Goal: Check status: Check status

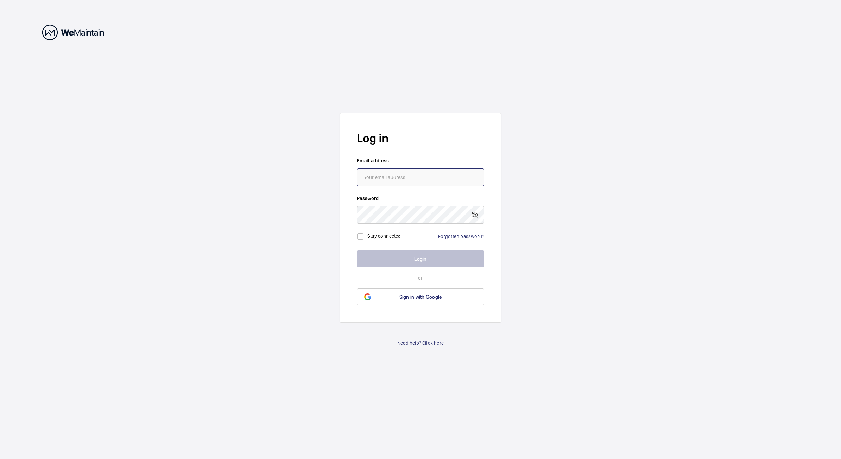
type input "[PERSON_NAME][EMAIL_ADDRESS][PERSON_NAME][DOMAIN_NAME]"
click at [368, 260] on button "Login" at bounding box center [420, 259] width 127 height 17
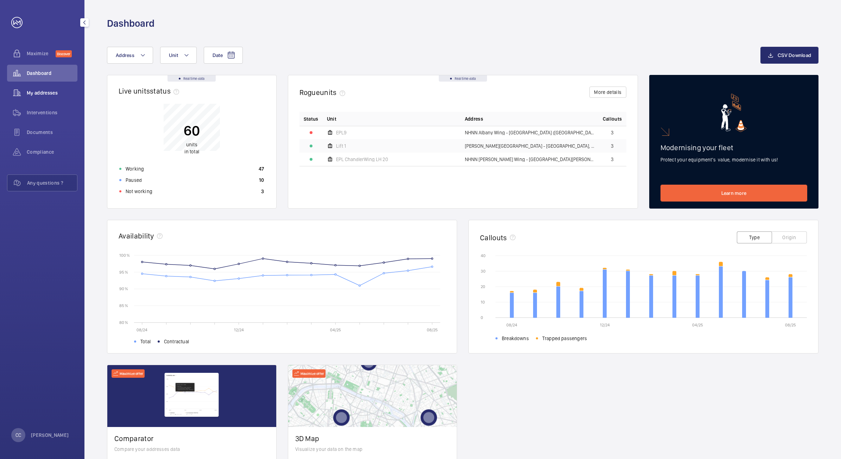
click at [39, 92] on span "My addresses" at bounding box center [52, 92] width 51 height 7
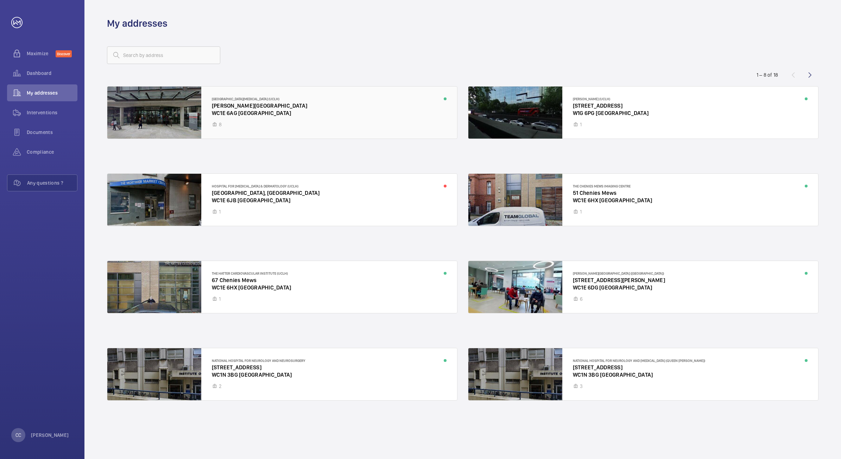
click at [239, 106] on div at bounding box center [282, 113] width 350 height 52
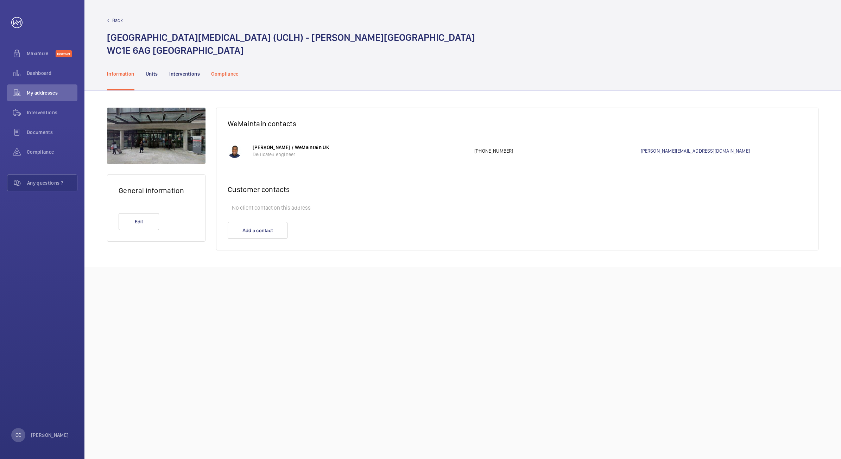
click at [215, 70] on p "Compliance" at bounding box center [224, 73] width 27 height 7
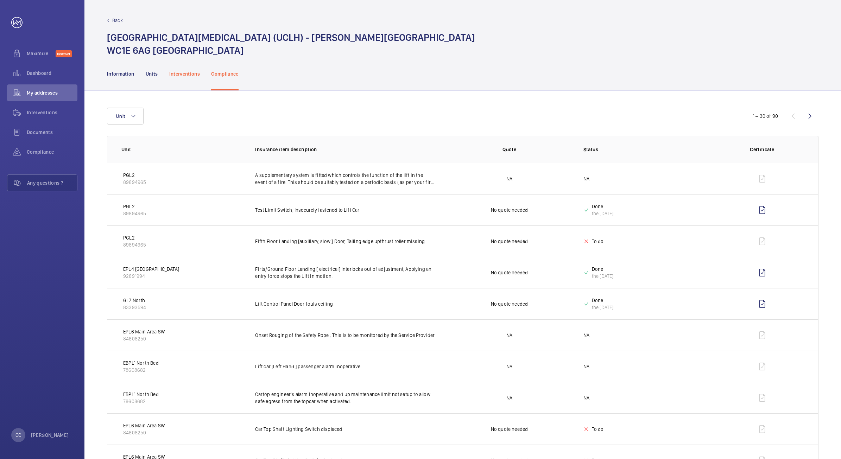
click at [182, 70] on p "Interventions" at bounding box center [184, 73] width 31 height 7
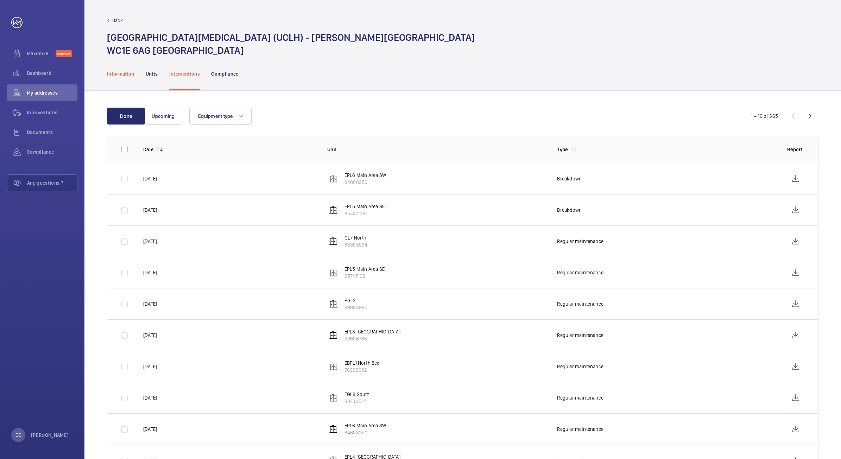
click at [115, 73] on p "Information" at bounding box center [120, 73] width 27 height 7
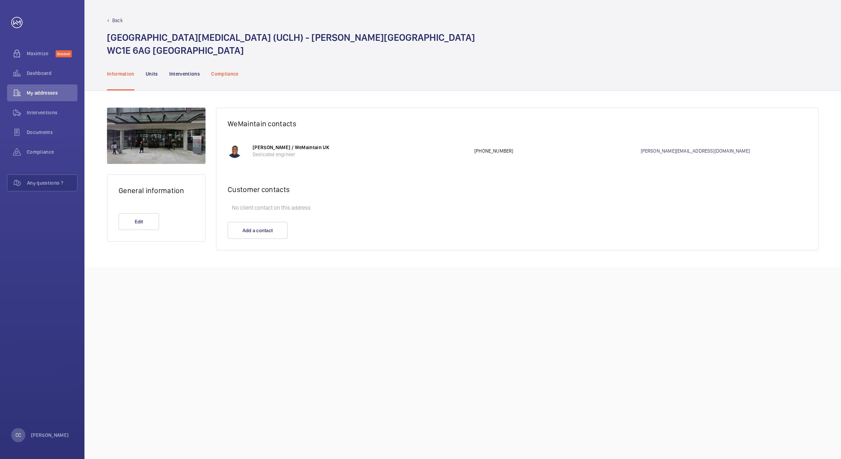
click at [216, 72] on p "Compliance" at bounding box center [224, 73] width 27 height 7
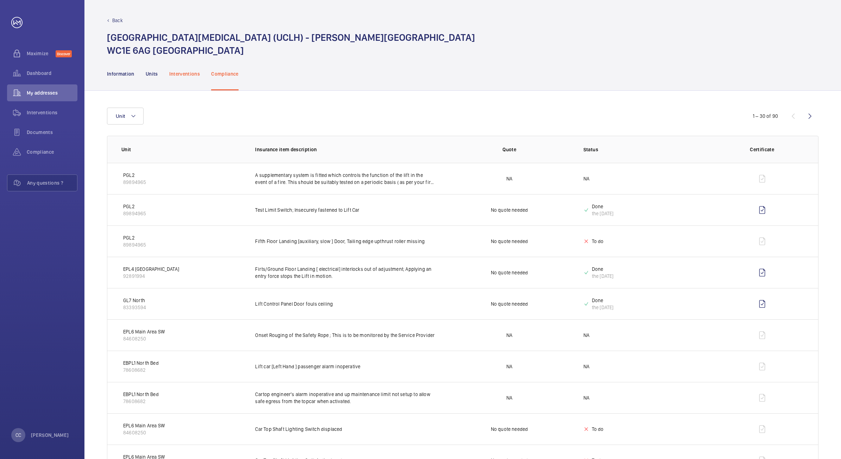
click at [186, 71] on p "Interventions" at bounding box center [184, 73] width 31 height 7
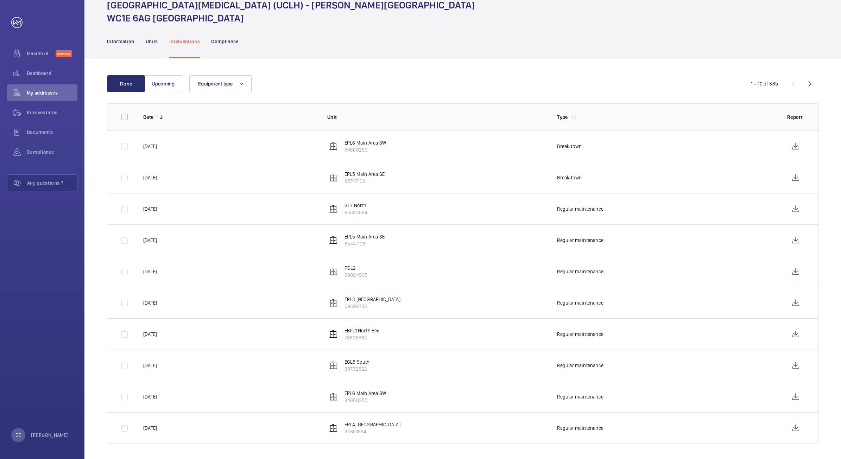
scroll to position [33, 0]
